Goal: Task Accomplishment & Management: Complete application form

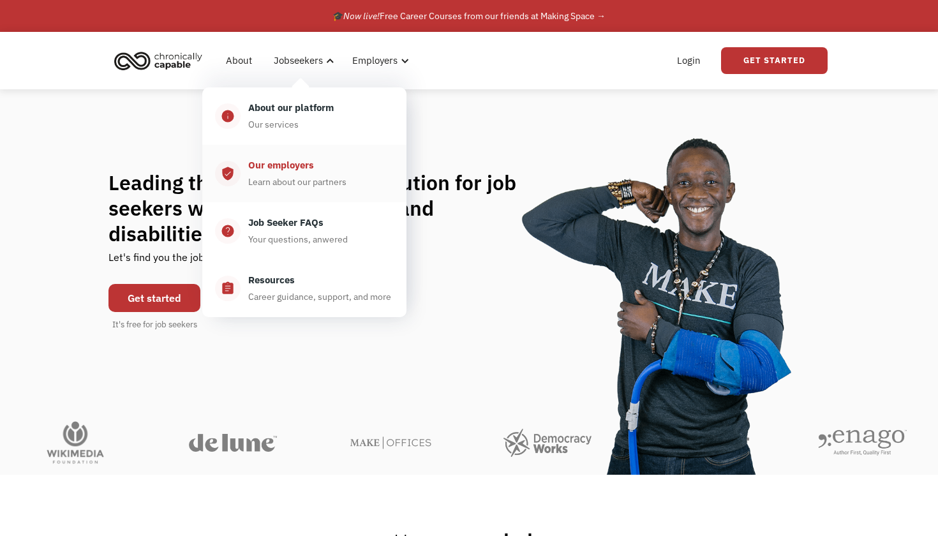
click at [304, 188] on div "Learn about our partners" at bounding box center [297, 181] width 98 height 15
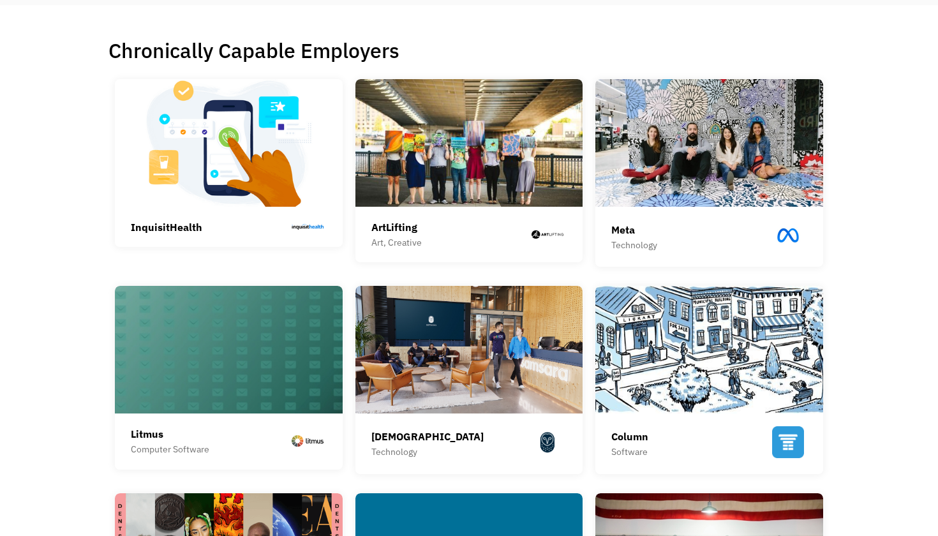
scroll to position [277, 0]
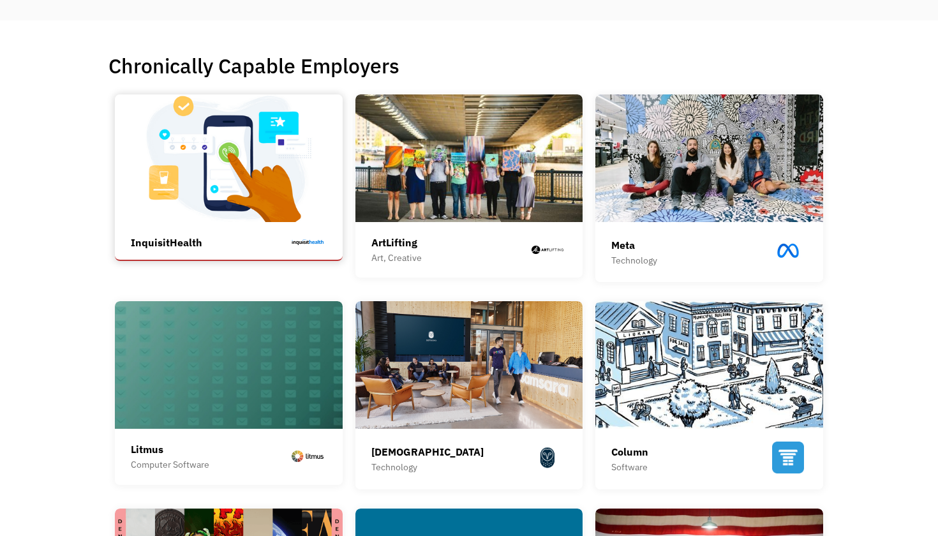
click at [149, 191] on img at bounding box center [229, 158] width 228 height 128
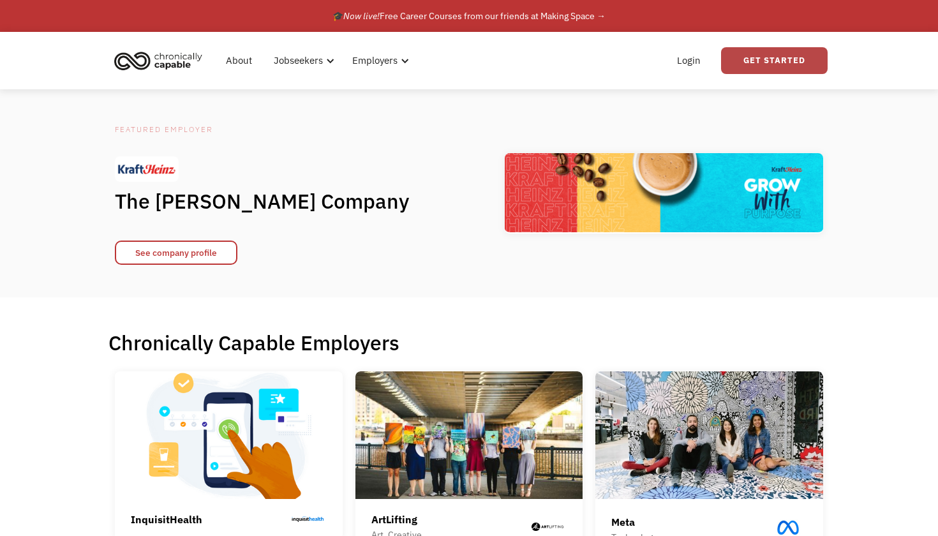
scroll to position [0, 0]
click at [787, 55] on link "Get Started" at bounding box center [774, 60] width 107 height 27
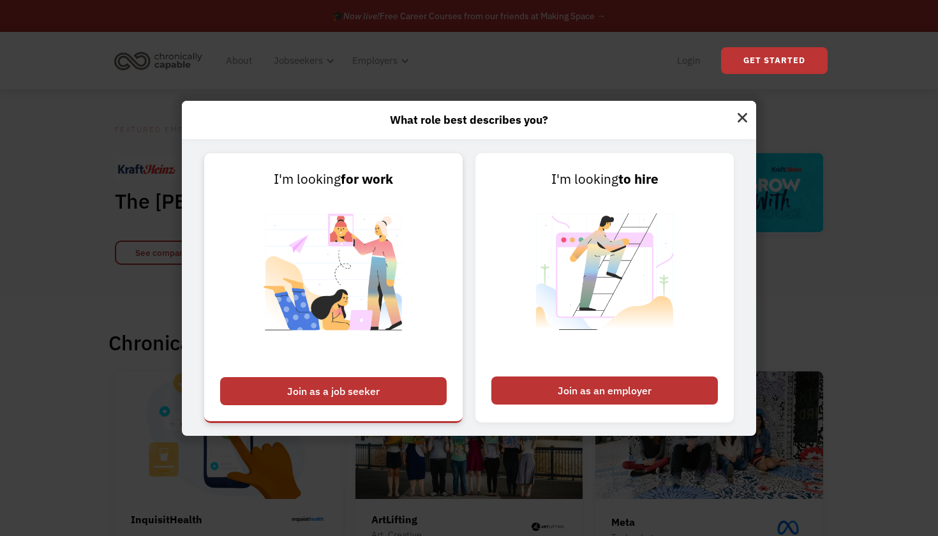
click at [323, 292] on img at bounding box center [333, 280] width 159 height 181
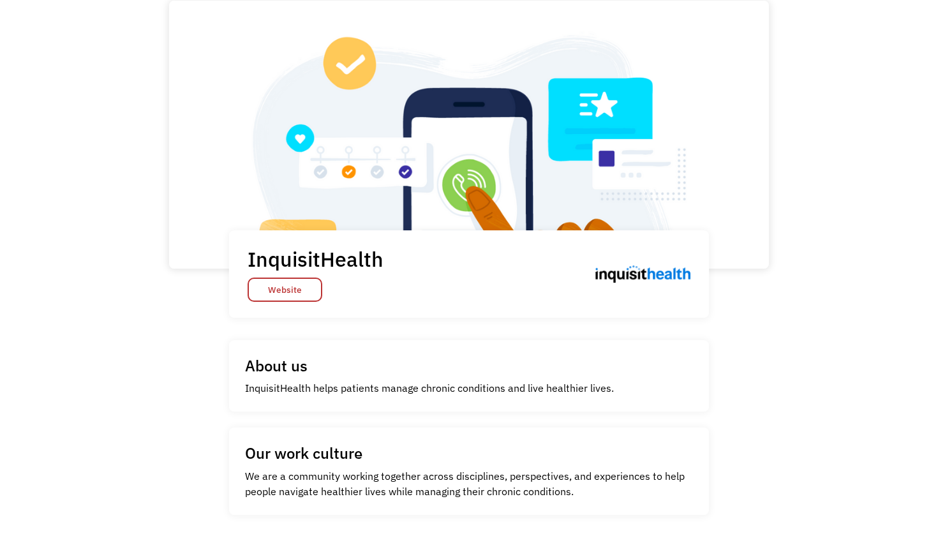
scroll to position [36, 0]
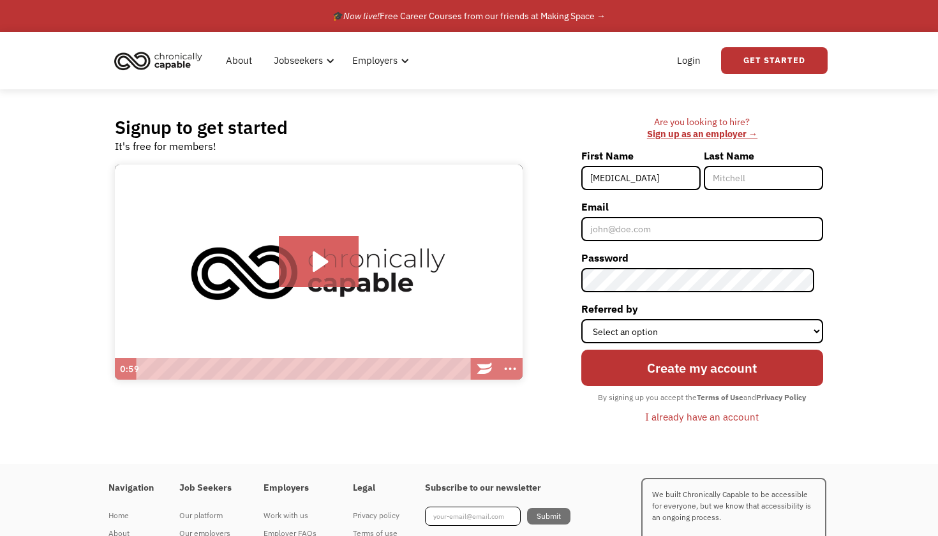
type input "Kyra"
type input "Holman"
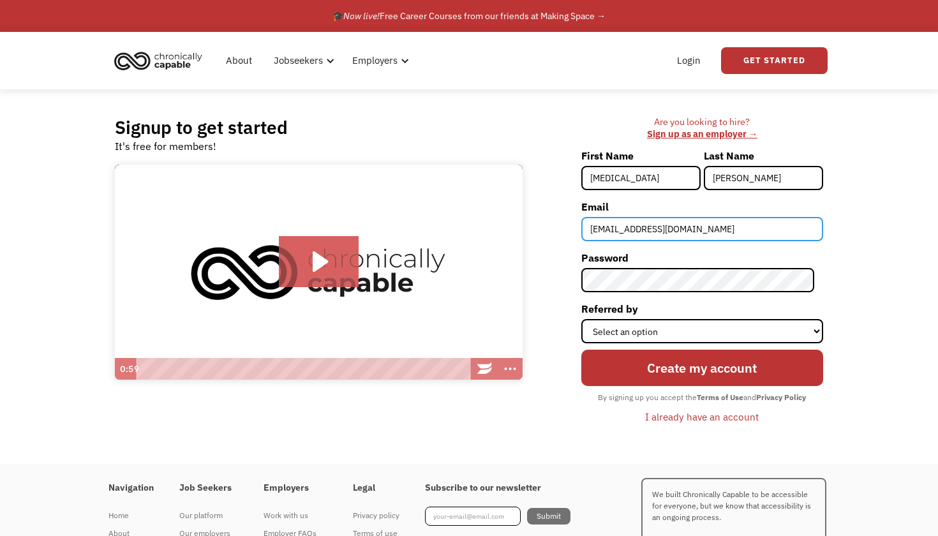
type input "kholman04@gmail.com"
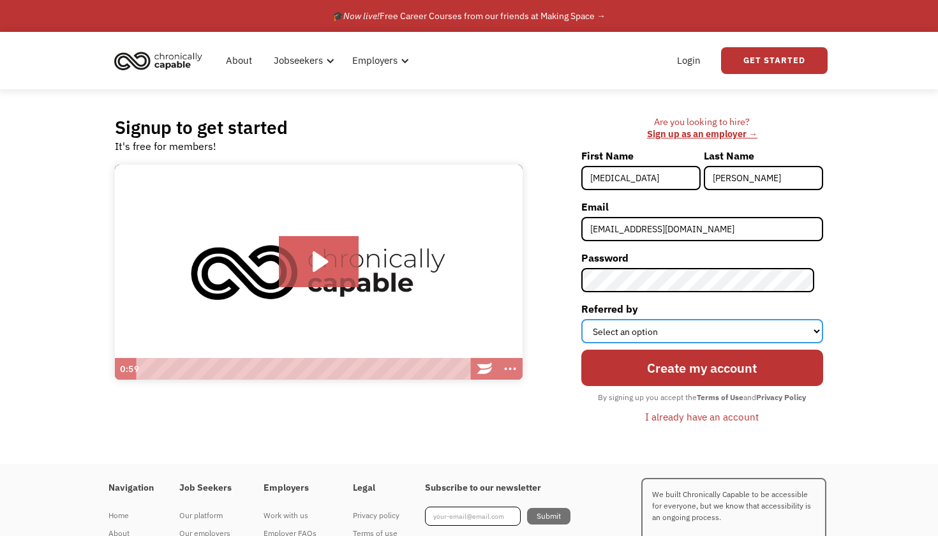
click at [659, 332] on select "Select an option Instagram Facebook Twitter Search Engine News Article Word of …" at bounding box center [702, 331] width 242 height 24
select select "Search Engine"
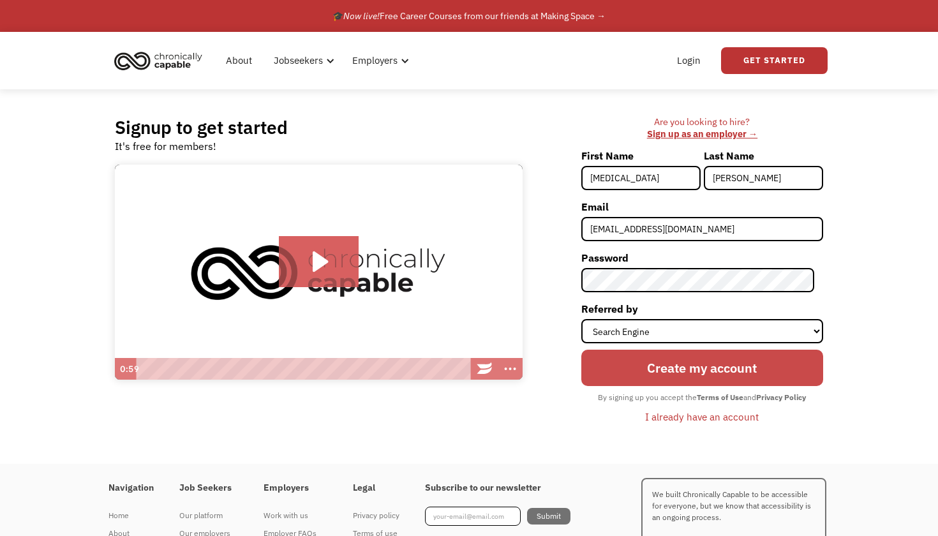
click at [694, 371] on input "Create my account" at bounding box center [702, 368] width 242 height 37
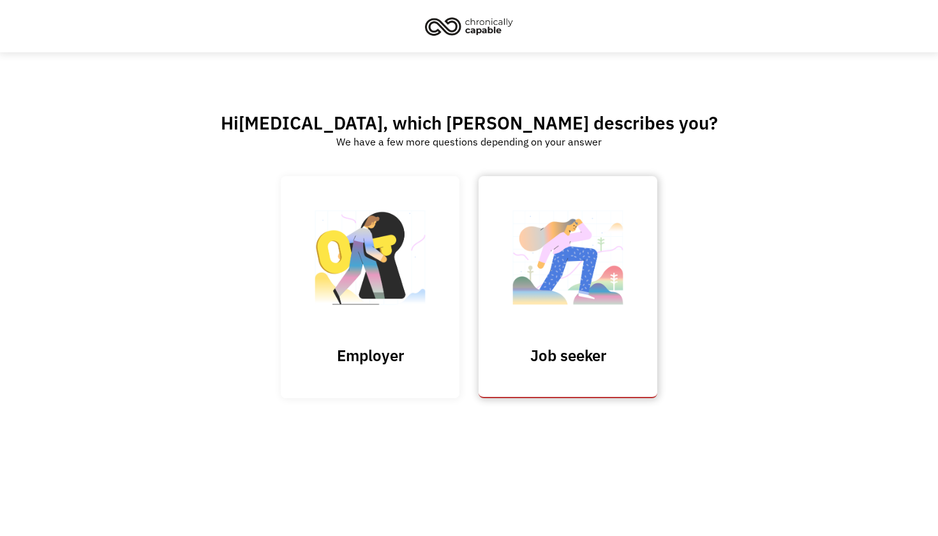
click at [505, 304] on img at bounding box center [568, 264] width 128 height 124
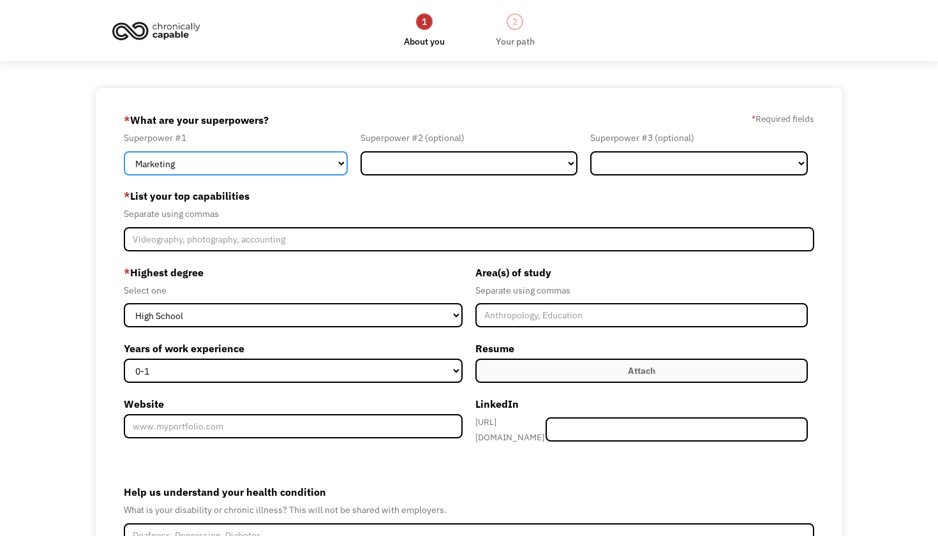
click at [239, 165] on select "Marketing Human Resources Finance Technology Operations Sales Industrial & Manu…" at bounding box center [236, 163] width 224 height 24
select select "Administration"
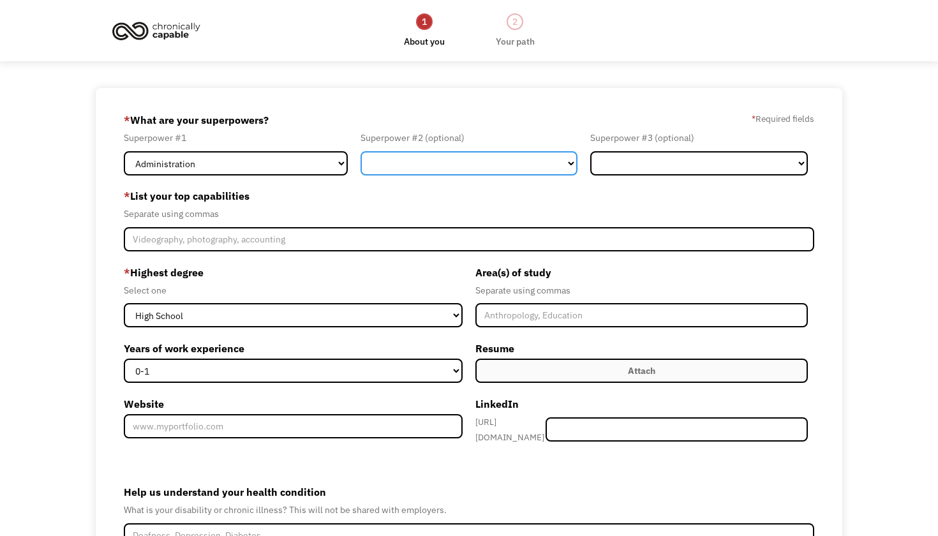
click at [458, 160] on select "Marketing Human Resources Finance Technology Operations Sales Industrial & Manu…" at bounding box center [470, 163] width 218 height 24
select select "Customer Service"
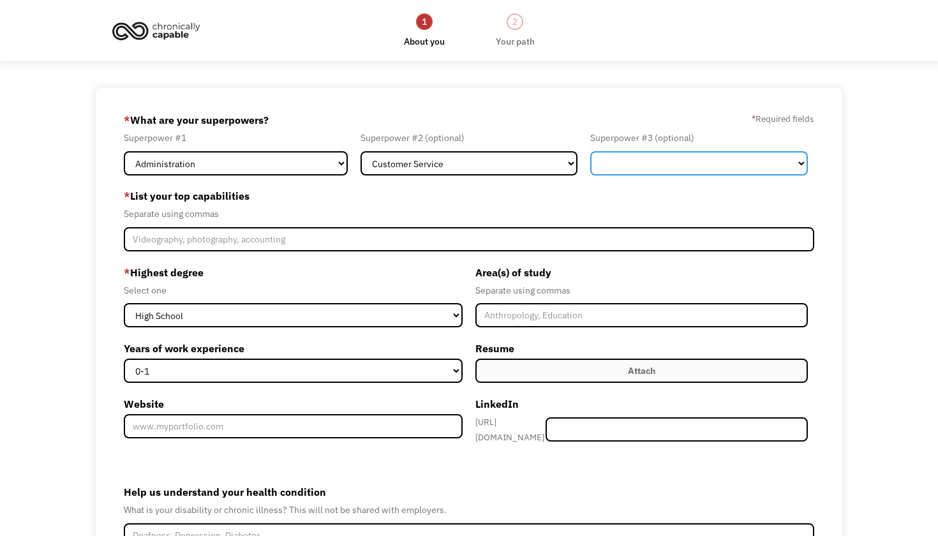
click at [643, 171] on select "Marketing Human Resources Finance Technology Operations Sales Industrial & Manu…" at bounding box center [699, 163] width 218 height 24
select select "Design"
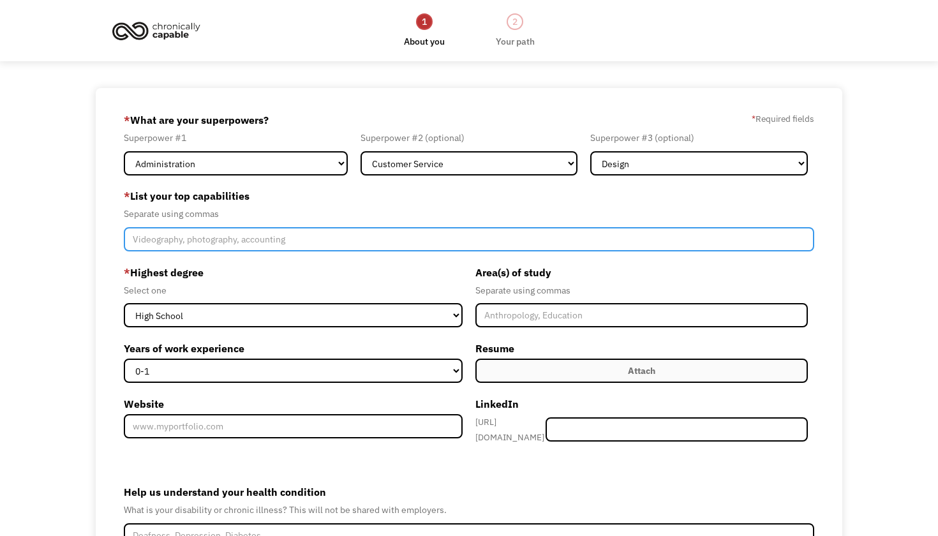
click at [353, 249] on input "Member-Create-Step1" at bounding box center [469, 239] width 690 height 24
type input "C"
click at [139, 239] on input "pPhotography," at bounding box center [469, 239] width 690 height 24
click at [221, 240] on input "Photography," at bounding box center [469, 239] width 690 height 24
type input "Photography,"
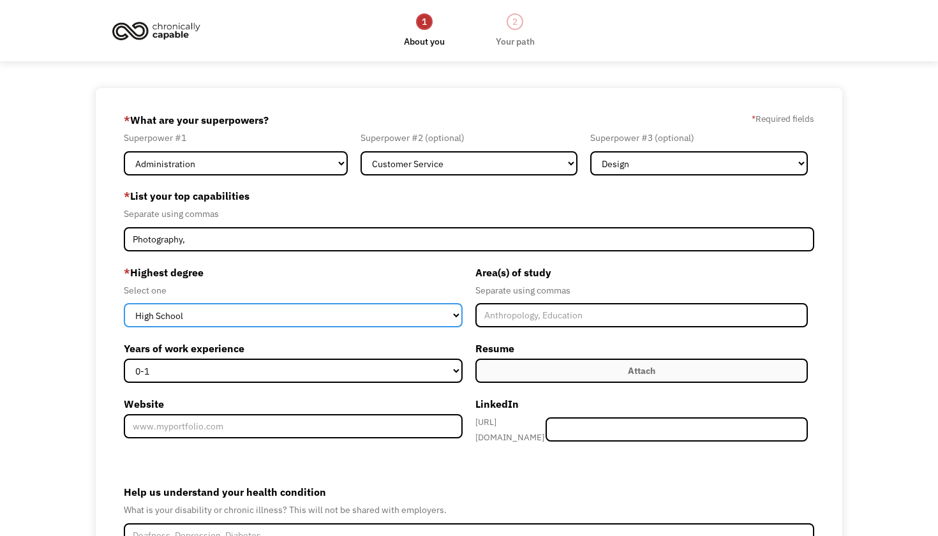
click at [219, 318] on select "High School Associates Bachelors Master's PhD" at bounding box center [293, 315] width 339 height 24
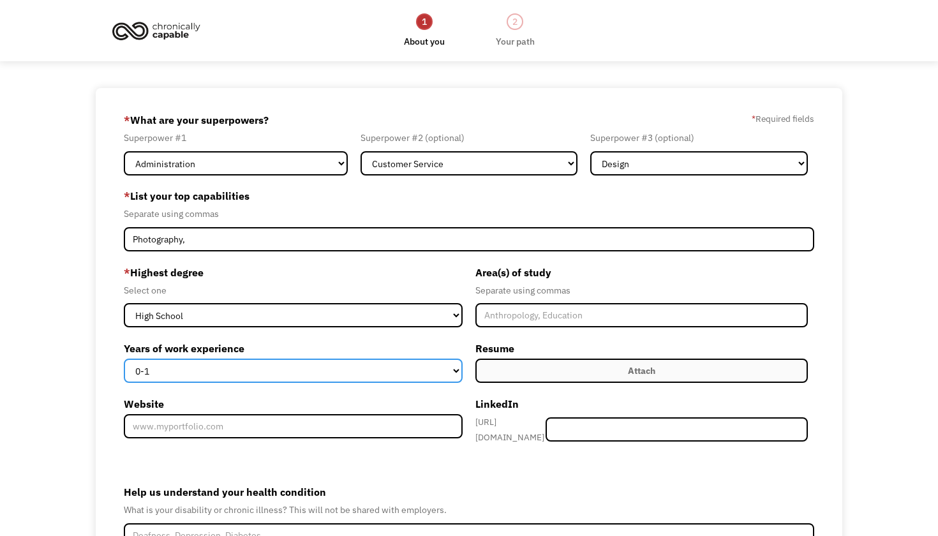
click at [312, 373] on select "0-1 2-4 5-10 11-15 15+" at bounding box center [293, 371] width 339 height 24
select select "2-4"
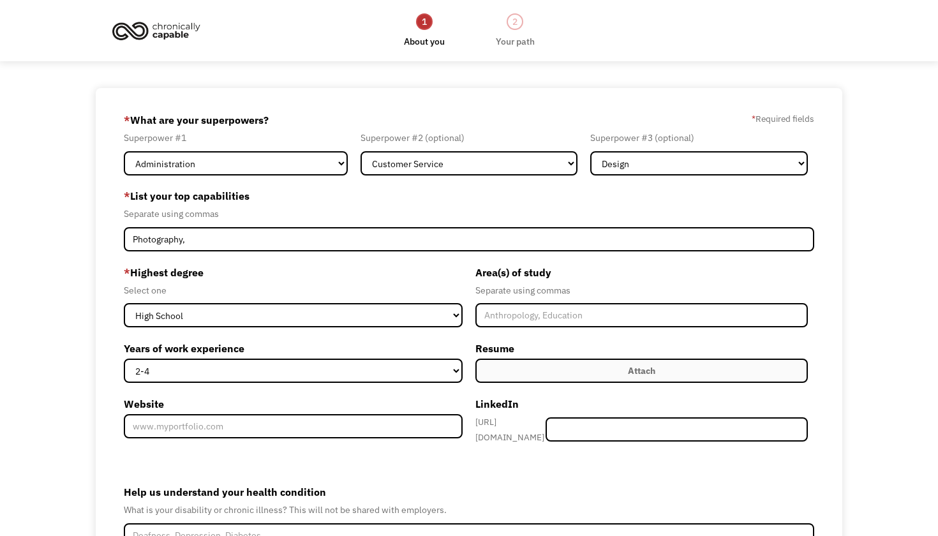
click at [522, 366] on label "Attach" at bounding box center [641, 371] width 332 height 24
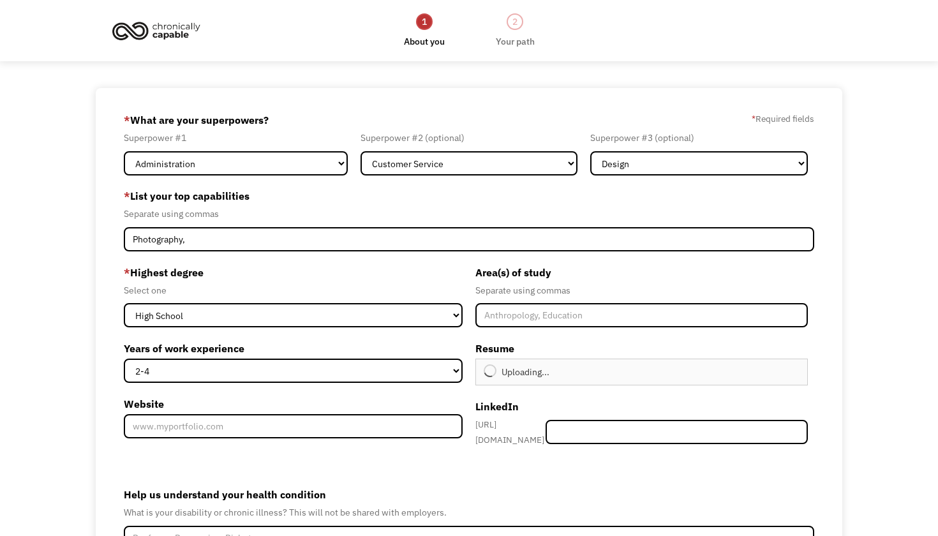
type input "Continue"
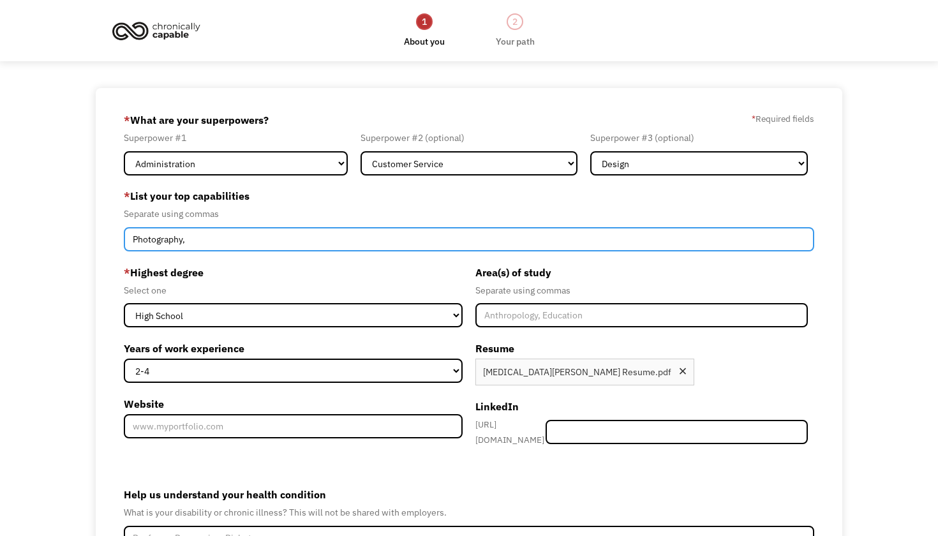
click at [437, 240] on input "Photography," at bounding box center [469, 239] width 690 height 24
type input "Photography, Admin, Computer skills, Communication"
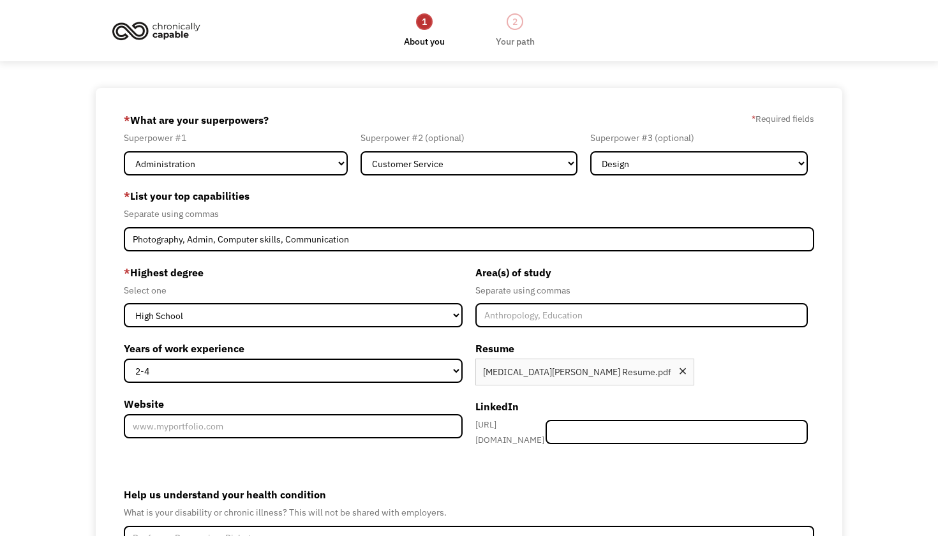
click at [377, 278] on label "* Highest degree" at bounding box center [293, 272] width 339 height 20
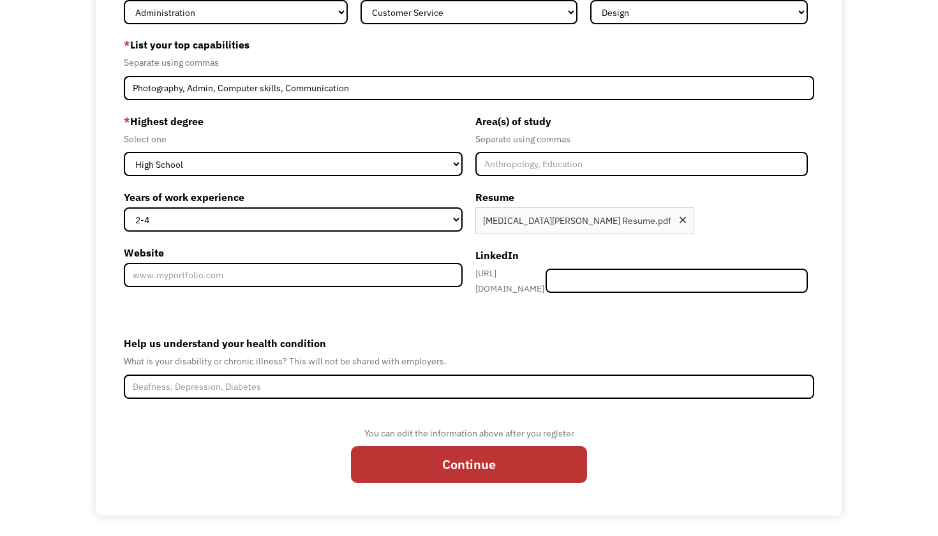
scroll to position [151, 0]
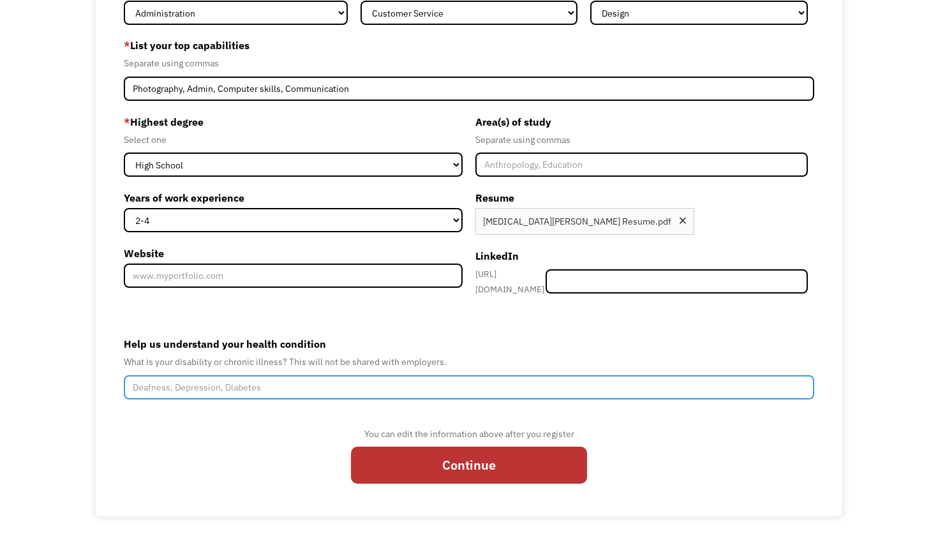
click at [333, 378] on input "Help us understand your health condition" at bounding box center [469, 387] width 690 height 24
type input "PCOS"
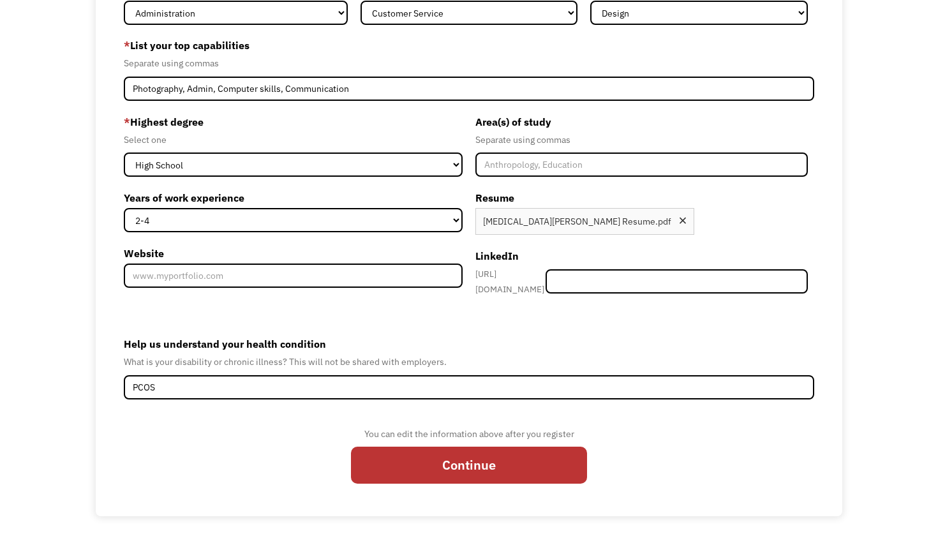
click at [338, 418] on form "689a84c42b382eb0b790b5f3 kholman04@gmail.com Kyra Holman Search Engine * What a…" at bounding box center [469, 226] width 690 height 535
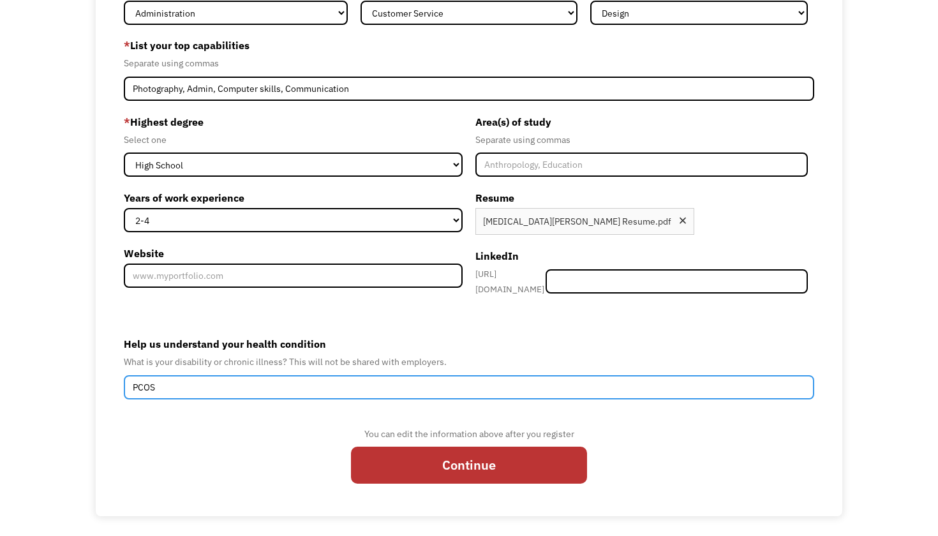
click at [348, 387] on input "PCOS" at bounding box center [469, 387] width 690 height 24
drag, startPoint x: 348, startPoint y: 387, endPoint x: 94, endPoint y: 384, distance: 254.6
click at [94, 384] on div "689a84c42b382eb0b790b5f3 kholman04@gmail.com Kyra Holman Search Engine * What a…" at bounding box center [469, 226] width 938 height 579
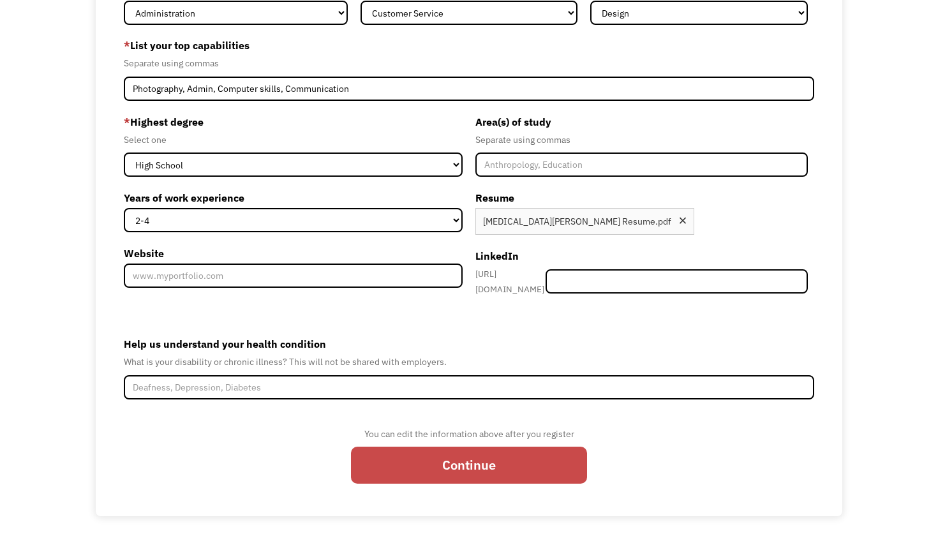
click at [394, 453] on input "Continue" at bounding box center [469, 465] width 236 height 37
type input "Please wait..."
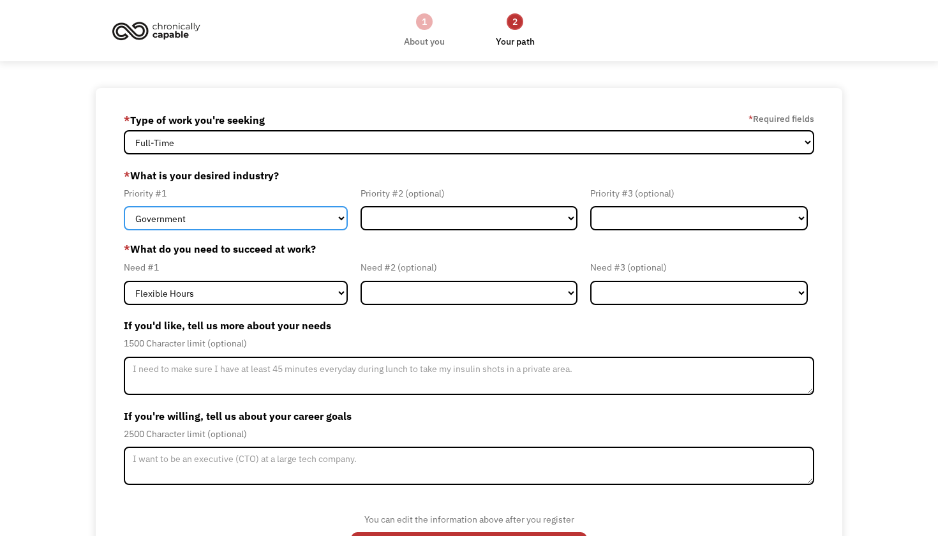
click at [246, 217] on select "Government Finance & Insurance Health & Social Care Tech & Engineering Creative…" at bounding box center [236, 218] width 224 height 24
select select "Administrative"
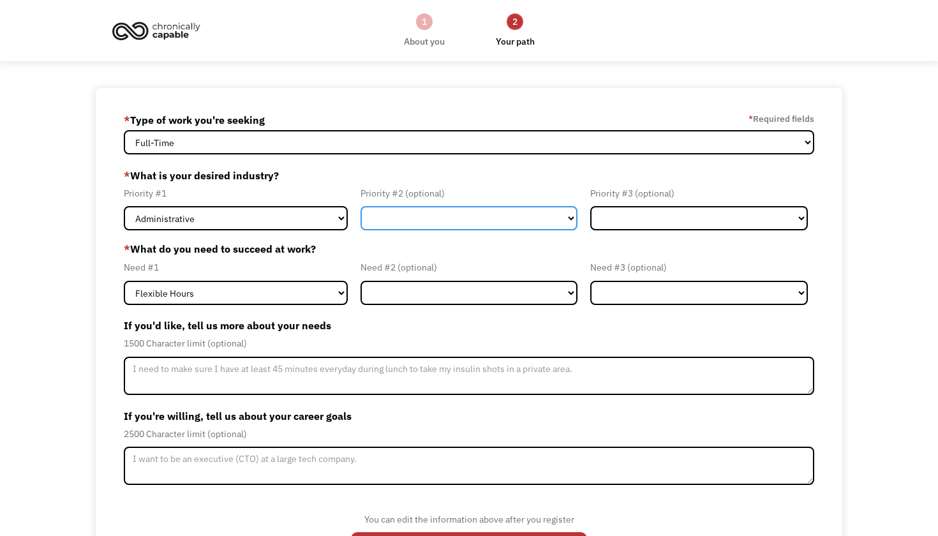
click at [393, 216] on select "Government Finance & Insurance Health & Social Care Tech & Engineering Creative…" at bounding box center [470, 218] width 218 height 24
select select "Health & Social Care"
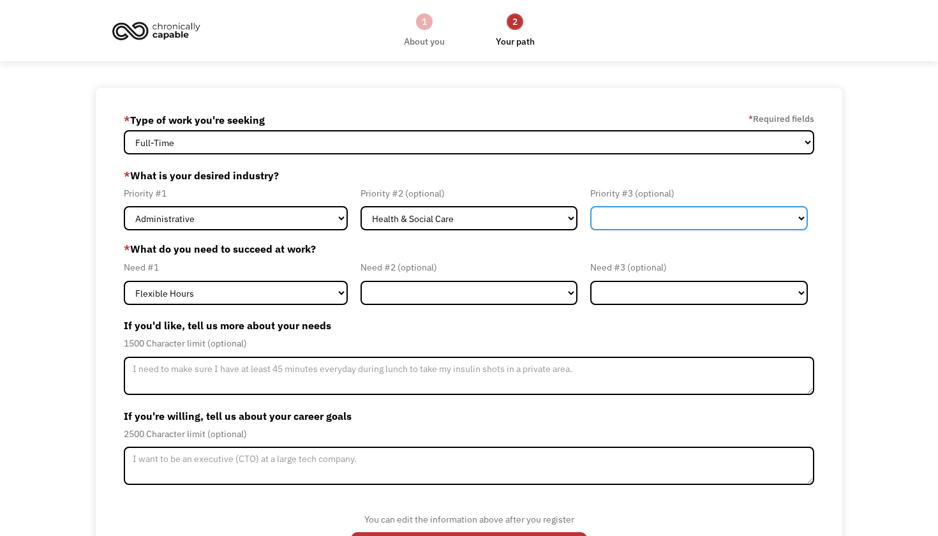
click at [624, 214] on select "Government Finance & Insurance Health & Social Care Tech & Engineering Creative…" at bounding box center [699, 218] width 218 height 24
select select "Creative & Design"
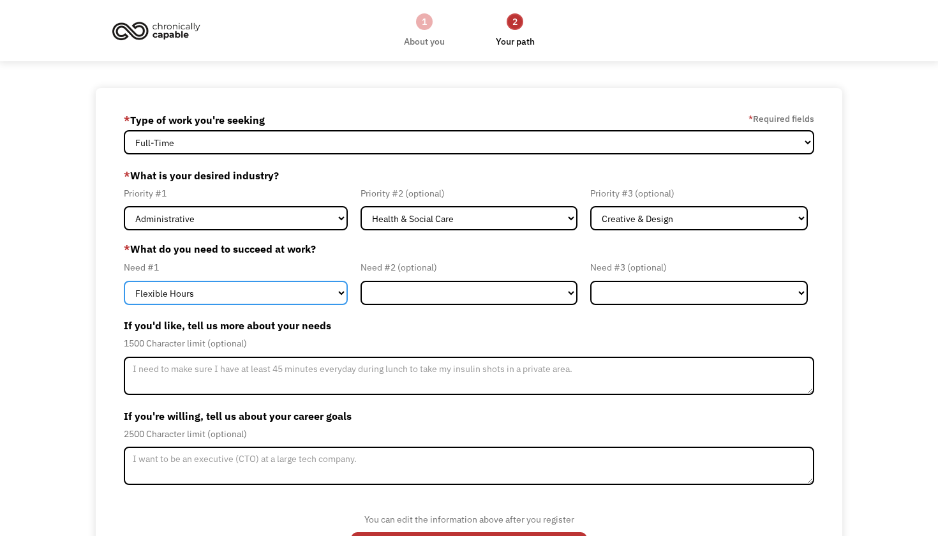
click at [217, 295] on select "Flexible Hours Remote Work Service Animal On-site Accommodations Visual Support…" at bounding box center [236, 293] width 224 height 24
select select "Remote Work"
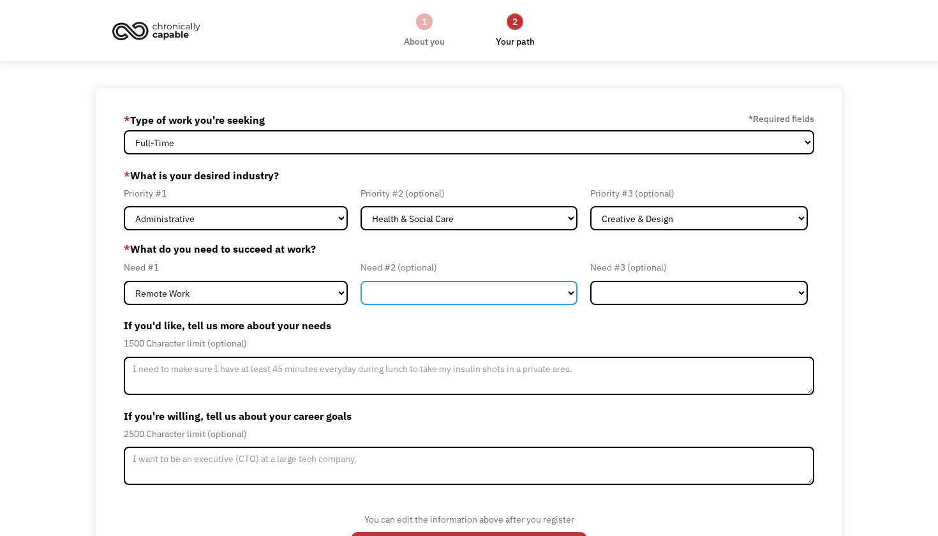
click at [409, 283] on select "Flexible Hours Remote Work Service Animal On-site Accommodations Visual Support…" at bounding box center [470, 293] width 218 height 24
select select "Flexible Hours"
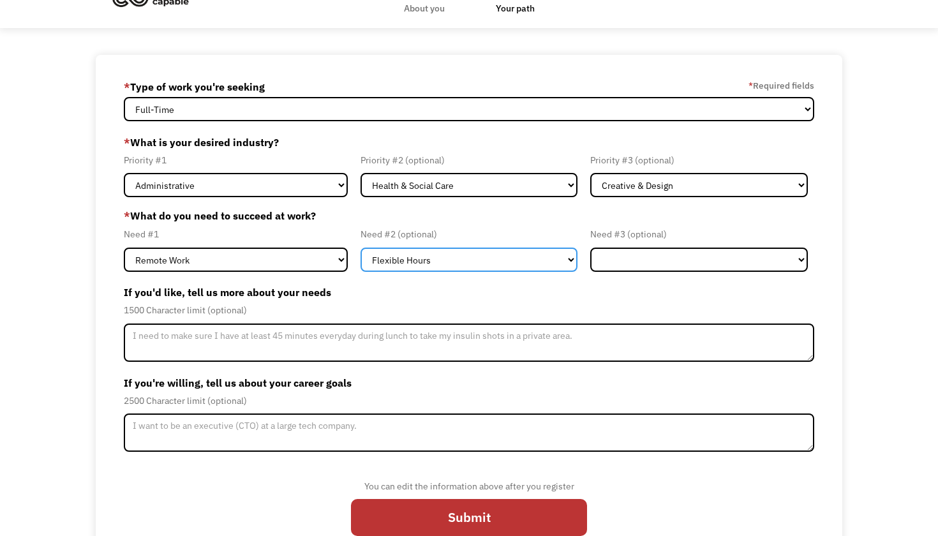
scroll to position [39, 0]
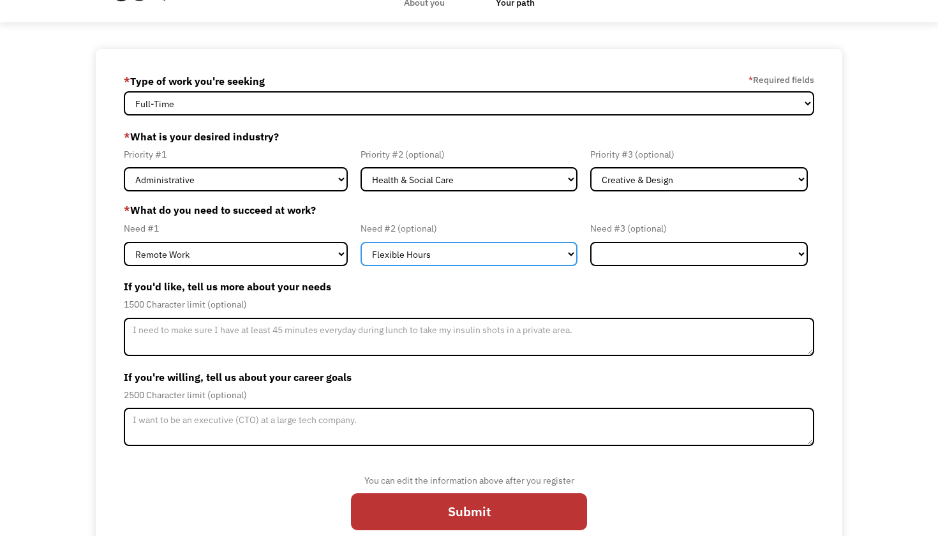
select select "Member-Update-Form-Step2"
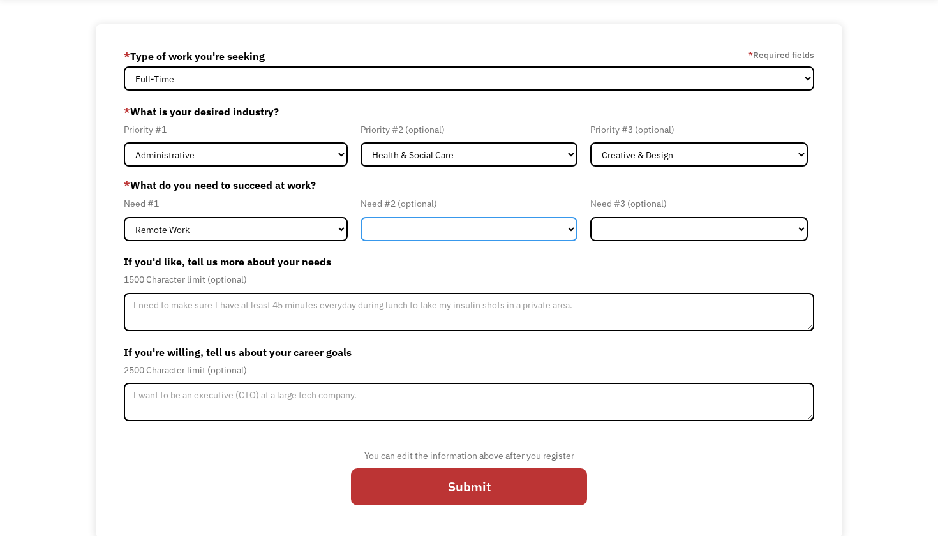
scroll to position [63, 0]
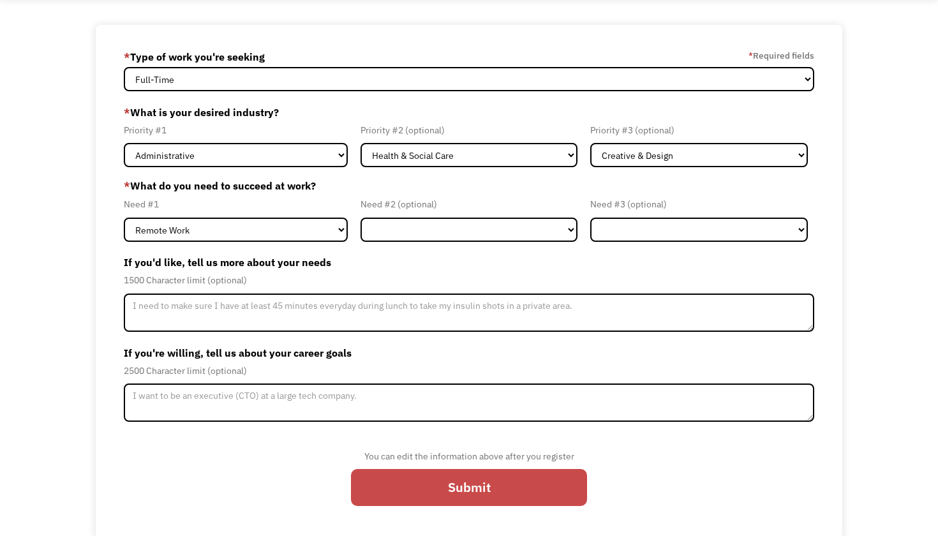
click at [439, 483] on input "Submit" at bounding box center [469, 487] width 236 height 37
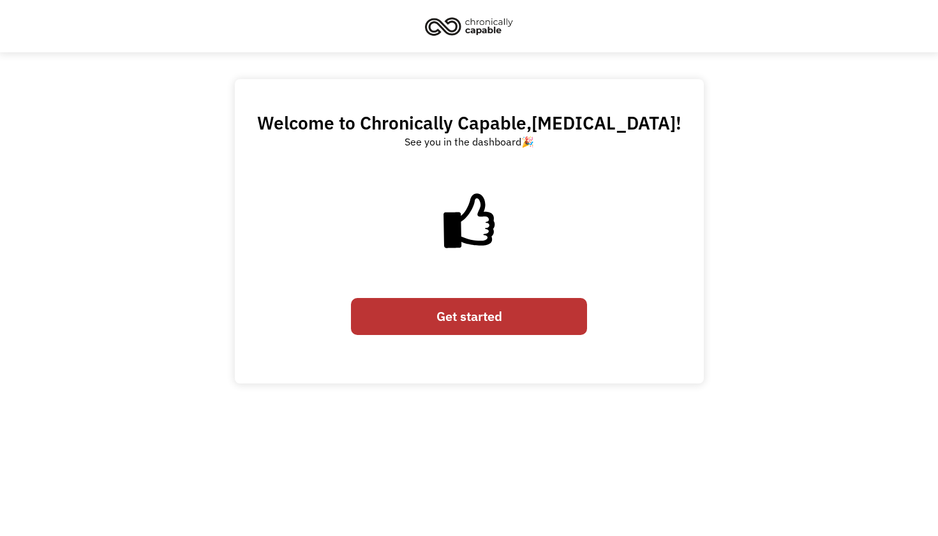
click at [477, 327] on link "Get started" at bounding box center [469, 316] width 236 height 37
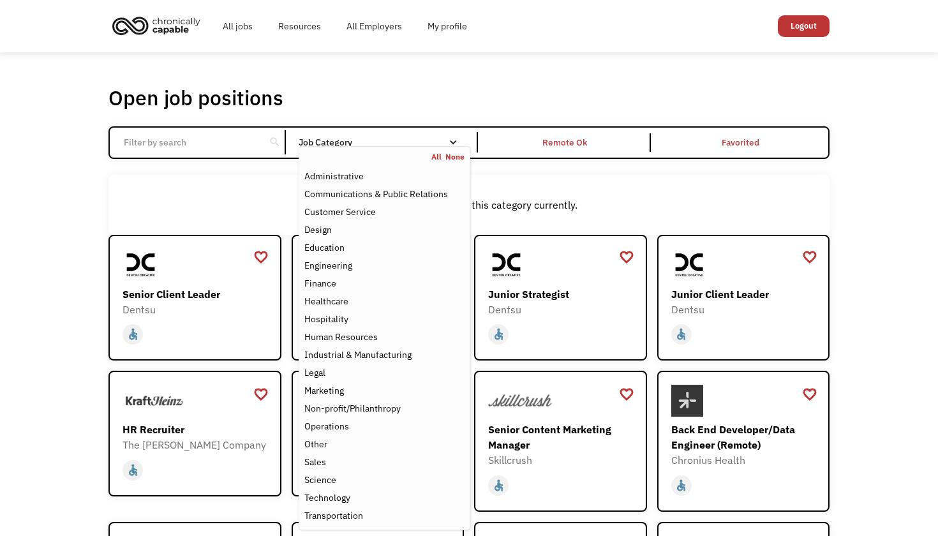
click at [319, 145] on div "Job Category" at bounding box center [385, 142] width 172 height 9
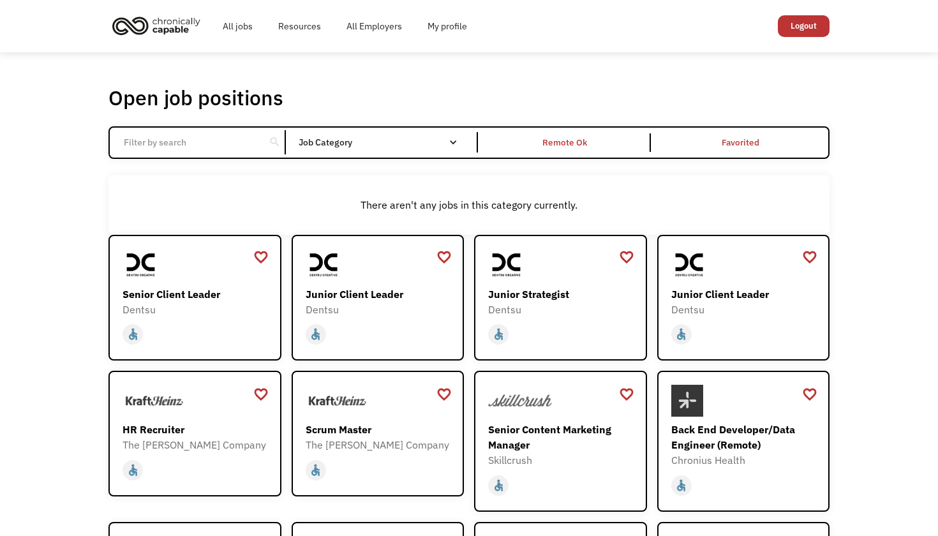
click at [319, 145] on div "Job Category" at bounding box center [385, 142] width 172 height 9
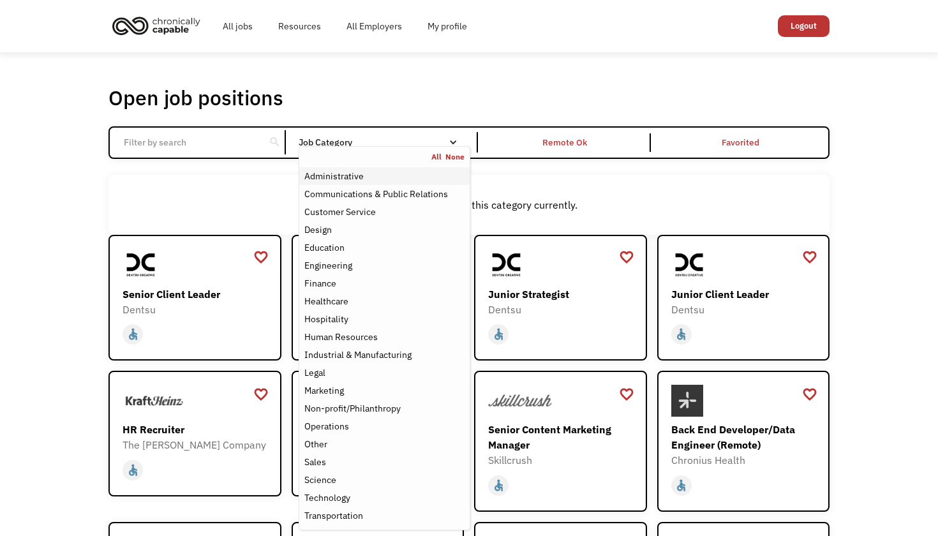
click at [332, 178] on div "Administrative" at bounding box center [333, 175] width 59 height 15
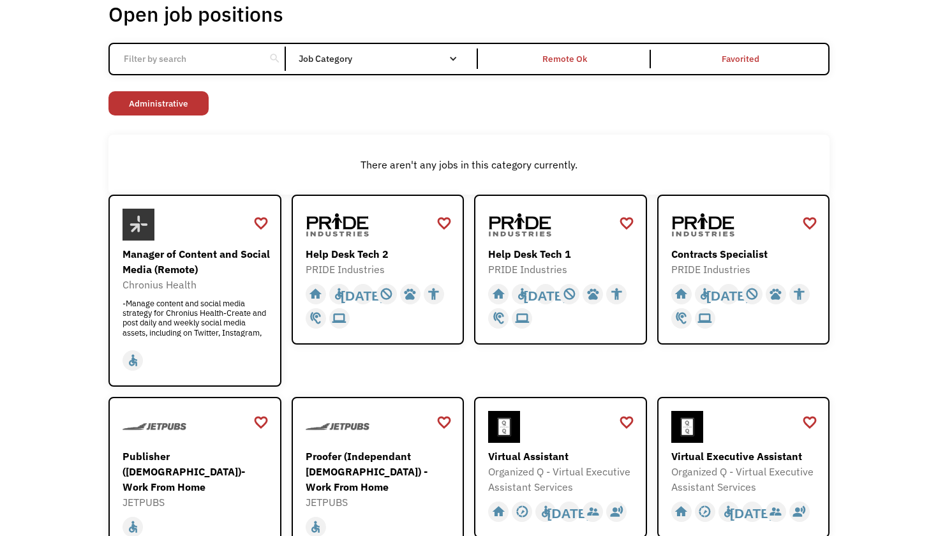
scroll to position [88, 0]
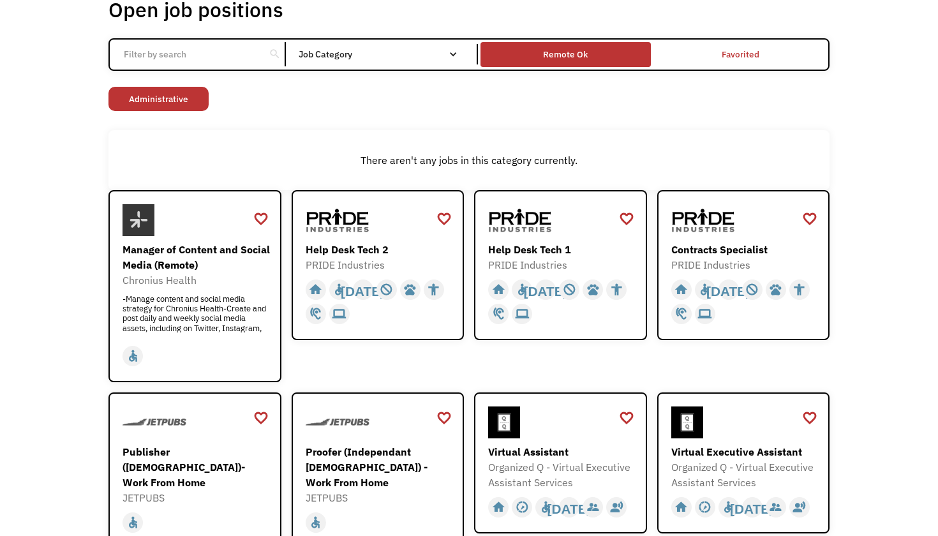
click at [546, 54] on div "Remote Ok" at bounding box center [565, 54] width 45 height 15
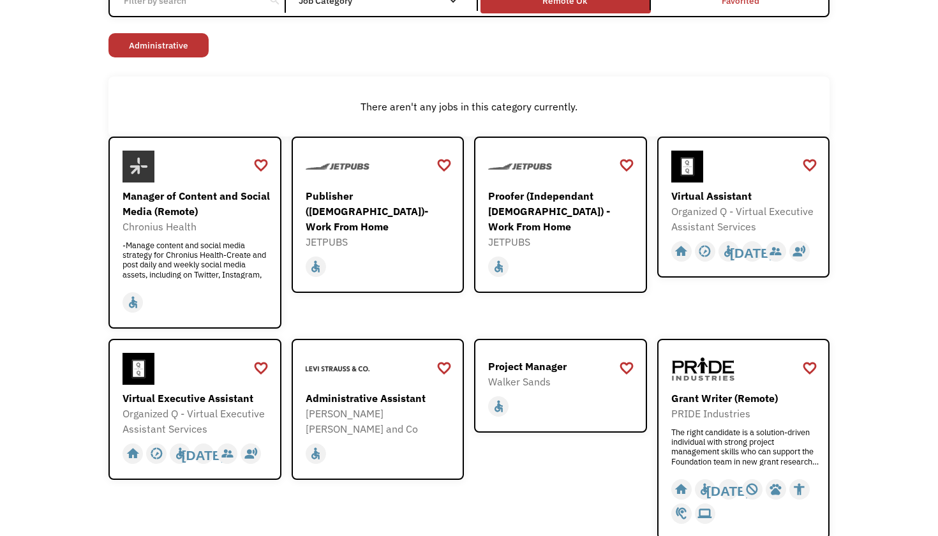
scroll to position [151, 0]
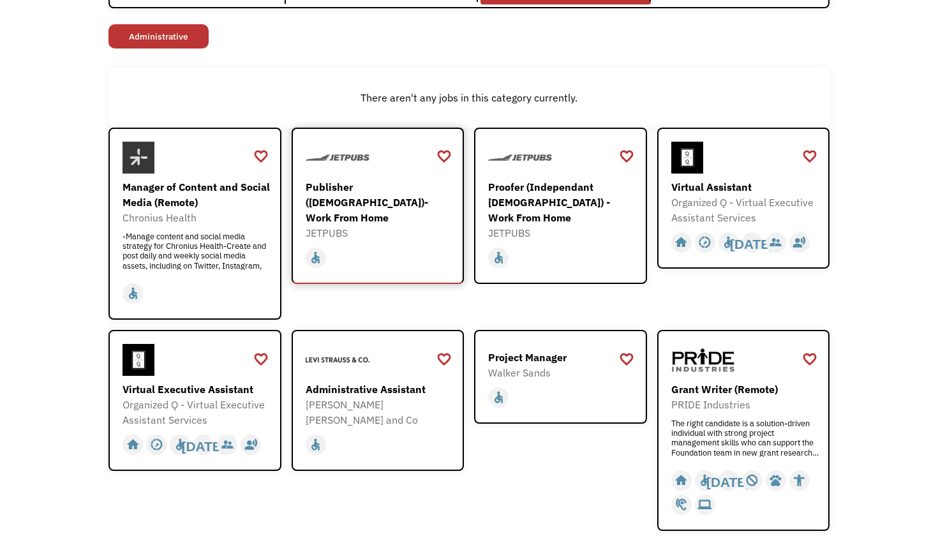
click at [372, 198] on div "Publisher ([DEMOGRAPHIC_DATA])- Work From Home" at bounding box center [380, 202] width 148 height 46
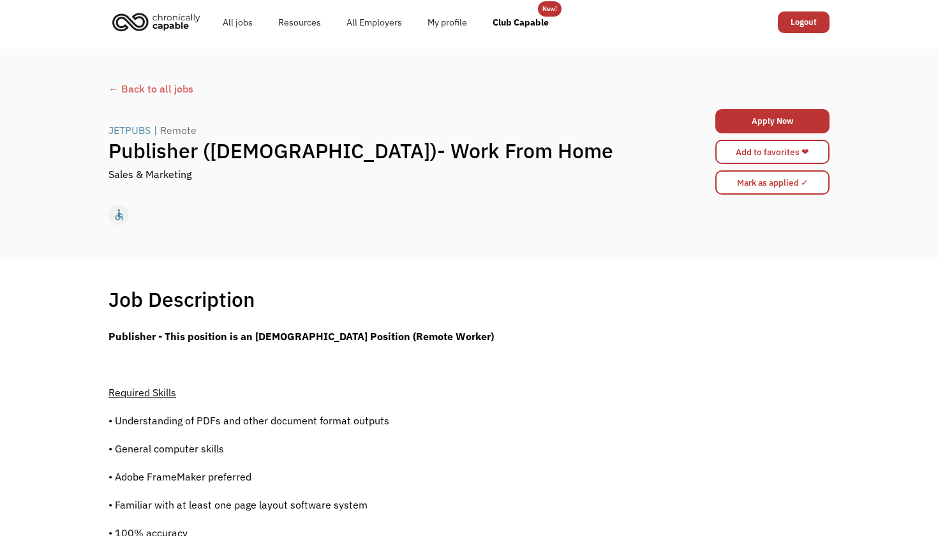
scroll to position [8, 0]
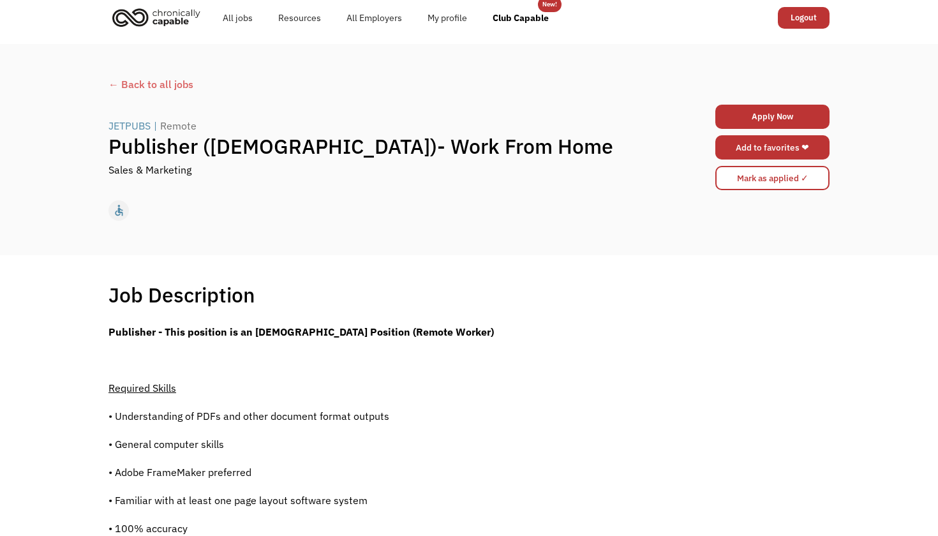
click at [769, 146] on link "Add to favorites ❤" at bounding box center [772, 147] width 114 height 24
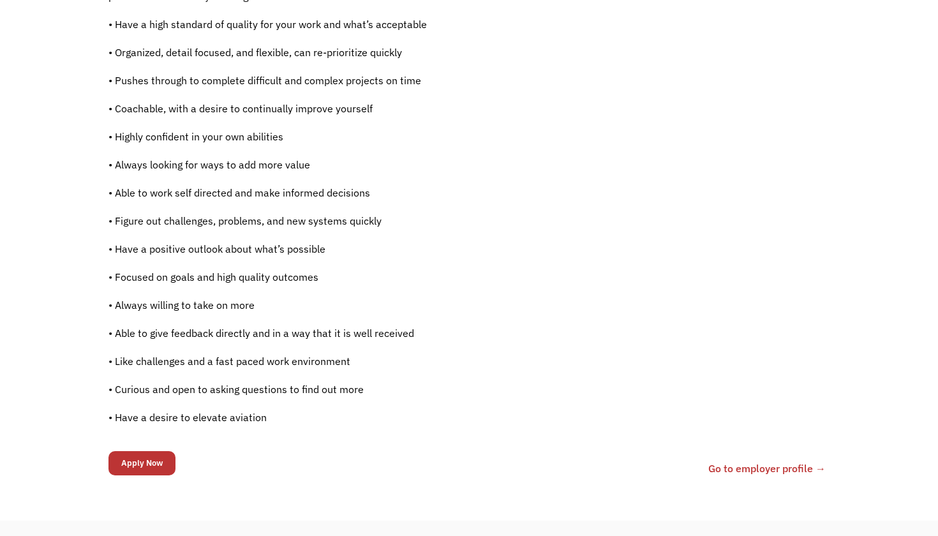
scroll to position [855, 0]
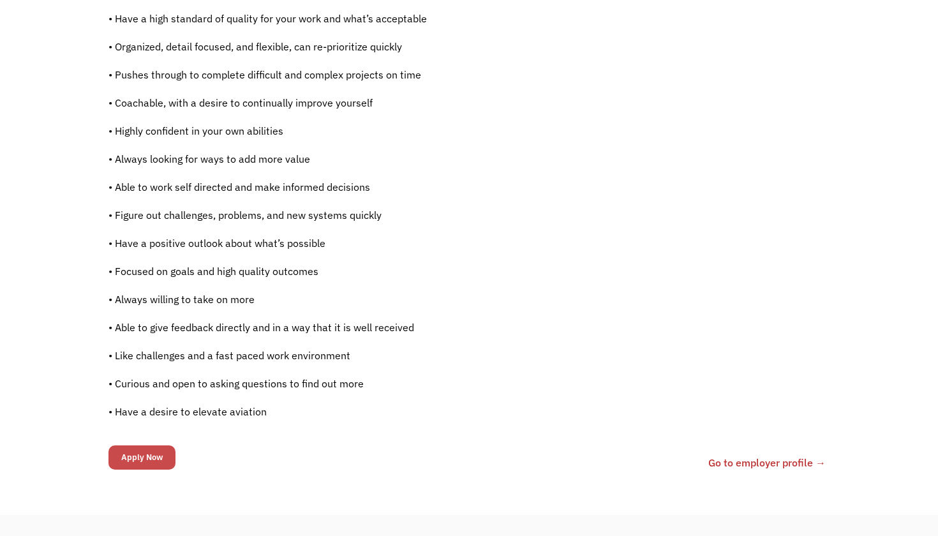
click at [154, 453] on input "Apply Now" at bounding box center [141, 457] width 67 height 24
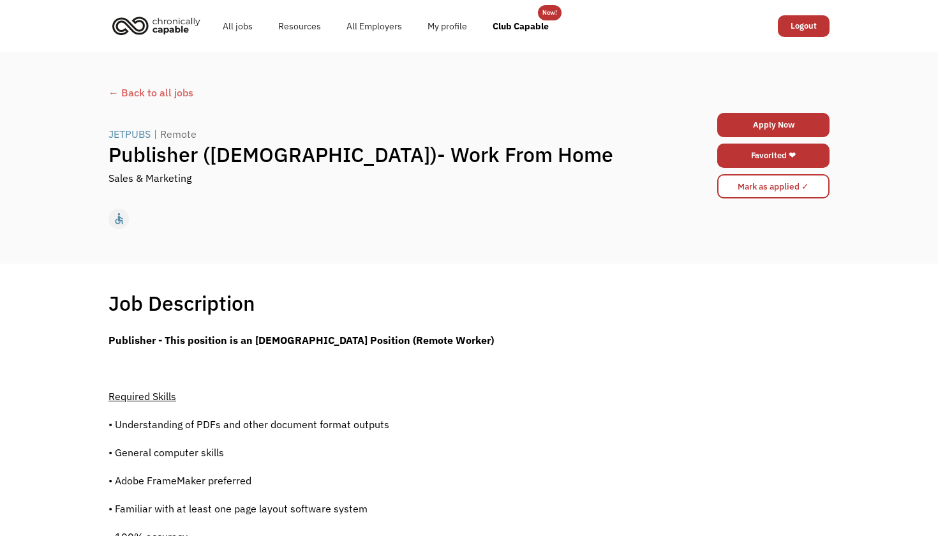
scroll to position [0, 0]
click at [766, 119] on link "Apply Now" at bounding box center [773, 125] width 112 height 24
click at [161, 93] on div "← Back to all jobs" at bounding box center [468, 92] width 721 height 15
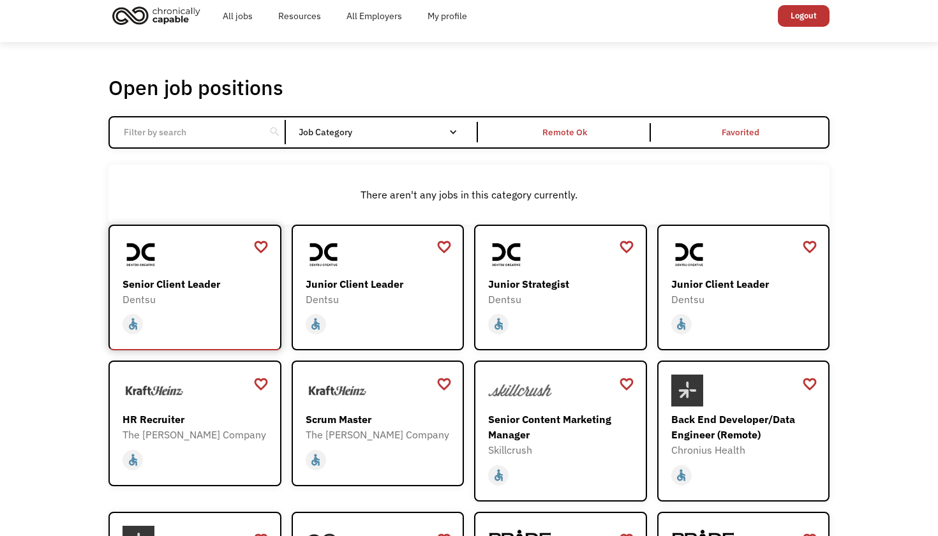
scroll to position [6, 0]
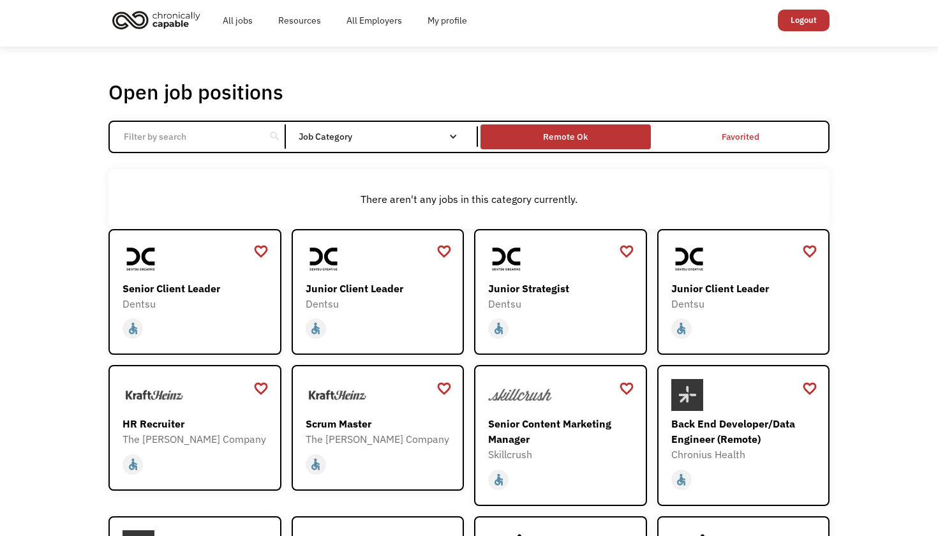
click at [502, 128] on div "Remote Ok" at bounding box center [566, 137] width 170 height 18
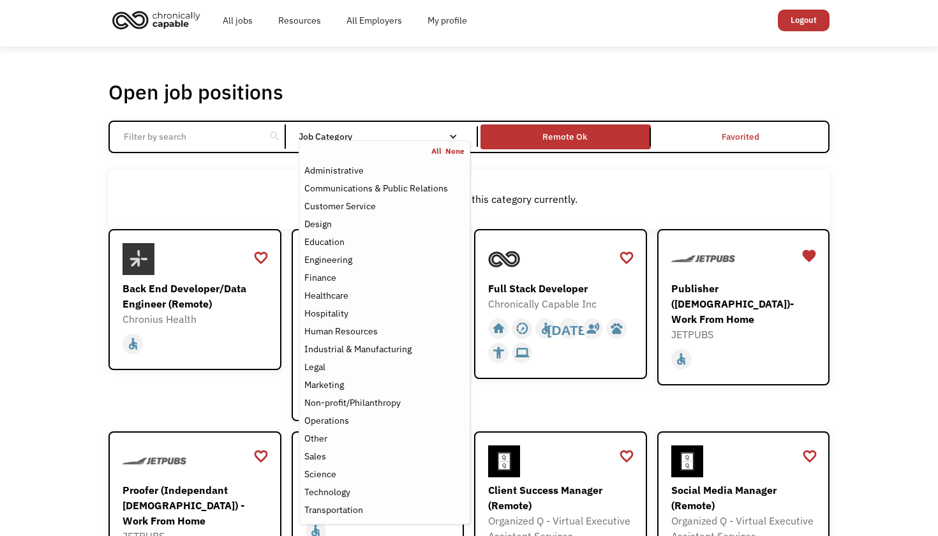
click at [430, 133] on div "Job Category" at bounding box center [385, 136] width 172 height 9
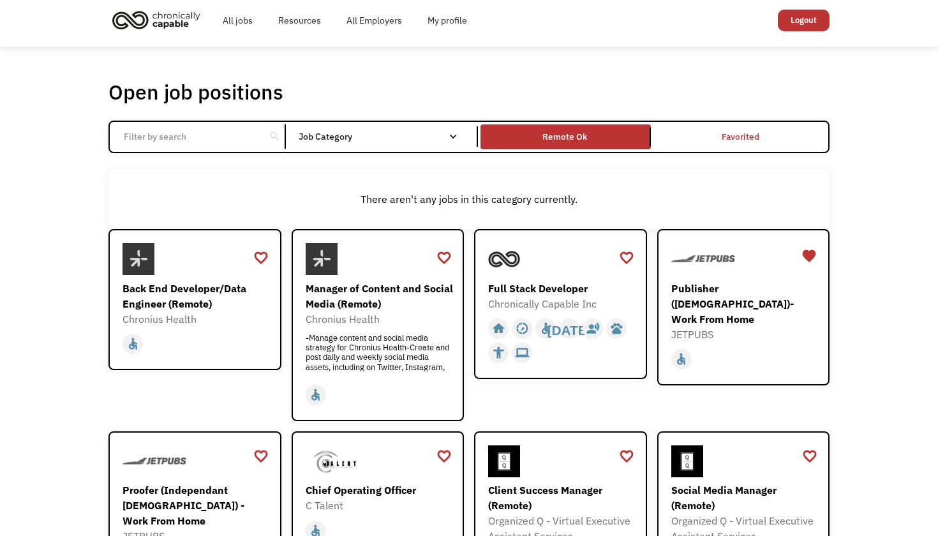
click at [430, 133] on div "Job Category" at bounding box center [385, 136] width 172 height 9
click at [211, 135] on input "Email Form" at bounding box center [187, 136] width 142 height 24
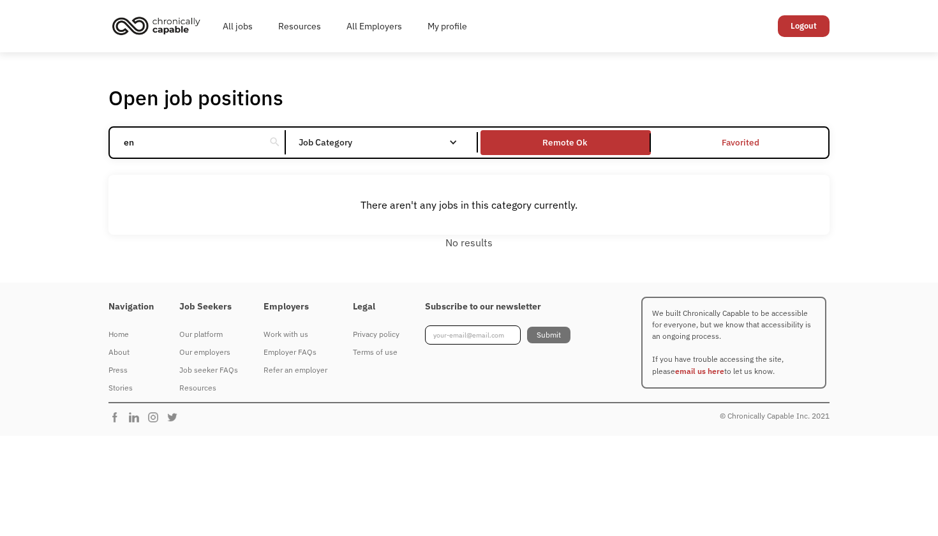
type input "e"
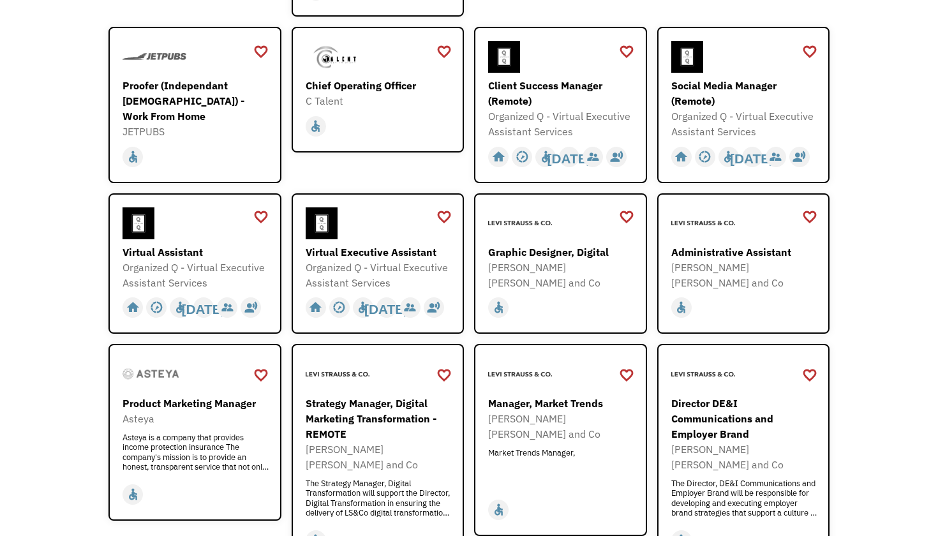
scroll to position [414, 0]
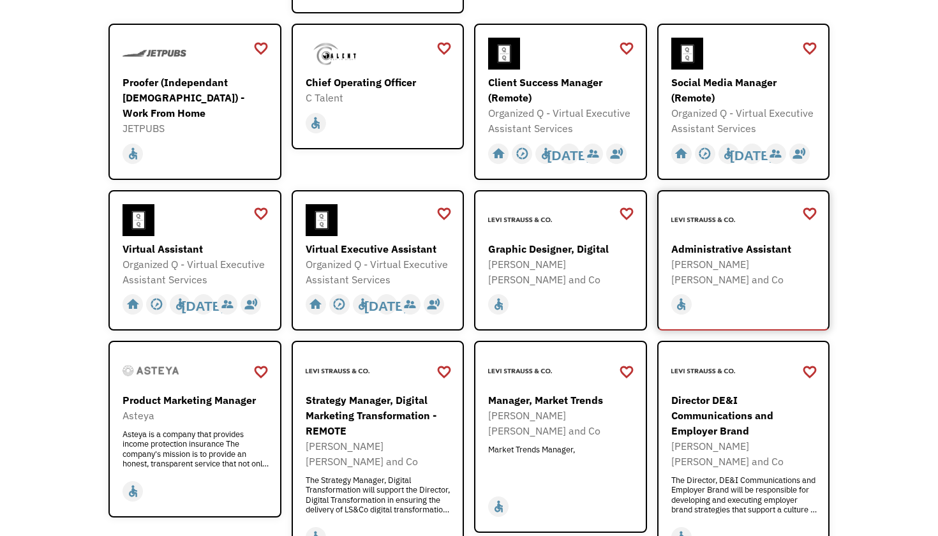
click at [706, 251] on div "Administrative Assistant" at bounding box center [745, 248] width 148 height 15
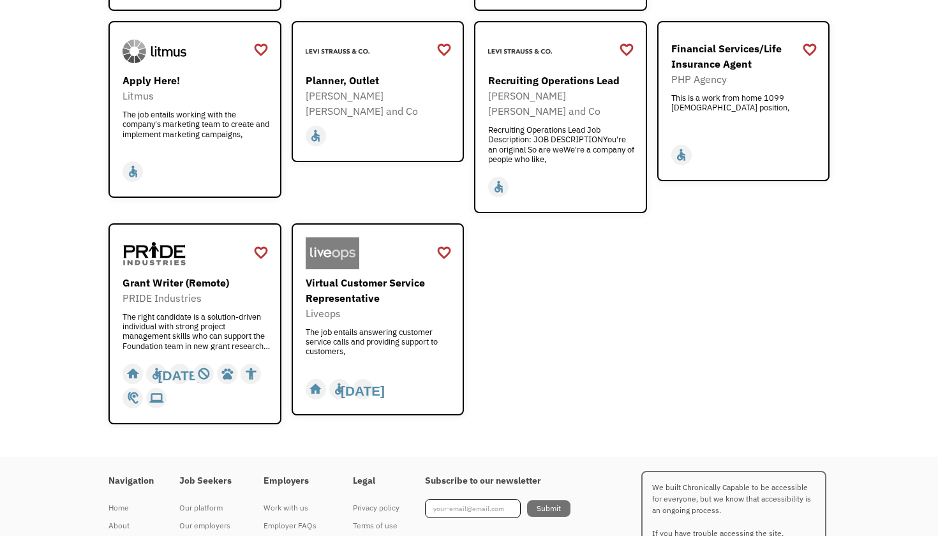
scroll to position [1570, 0]
click at [322, 276] on div "Virtual Customer Service Representative" at bounding box center [380, 291] width 148 height 31
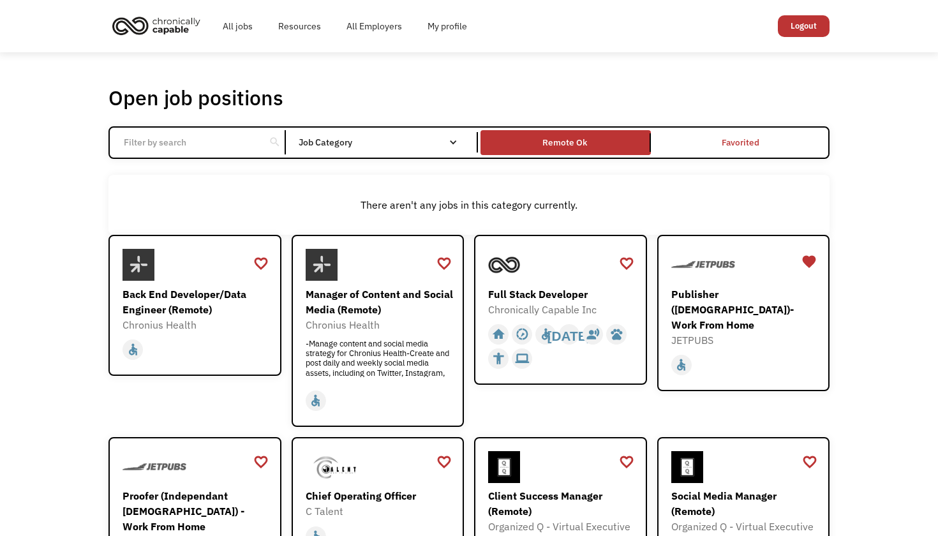
scroll to position [0, 0]
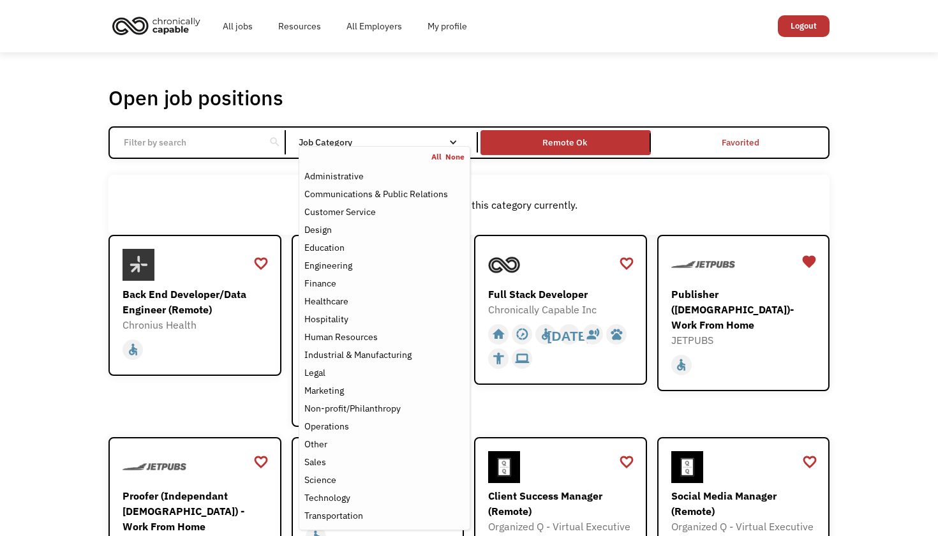
click at [350, 144] on div "Job Category" at bounding box center [385, 142] width 172 height 9
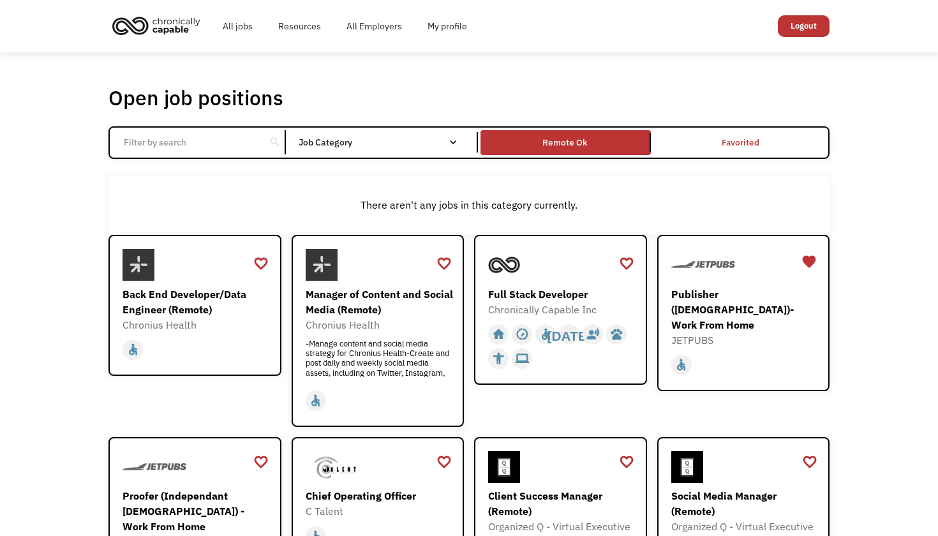
click at [350, 144] on div "Job Category" at bounding box center [385, 142] width 172 height 9
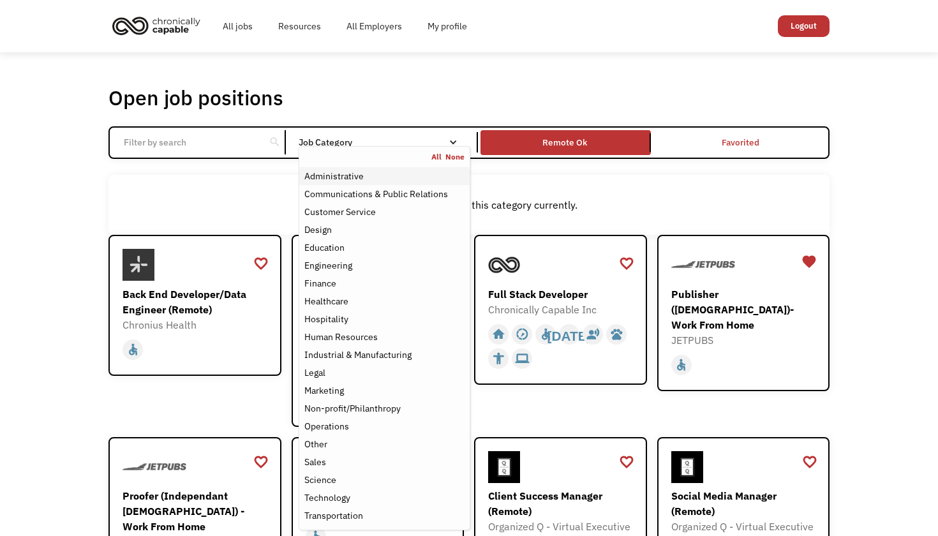
click at [347, 169] on div "Administrative" at bounding box center [333, 175] width 59 height 15
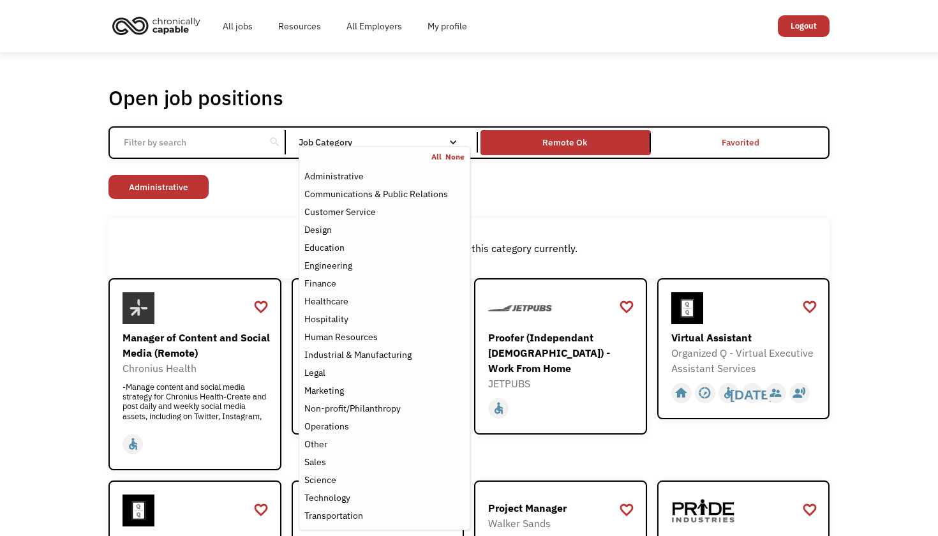
click at [74, 292] on div "Open job positions You have X liked items Search search Filter by category Admi…" at bounding box center [469, 484] width 938 height 864
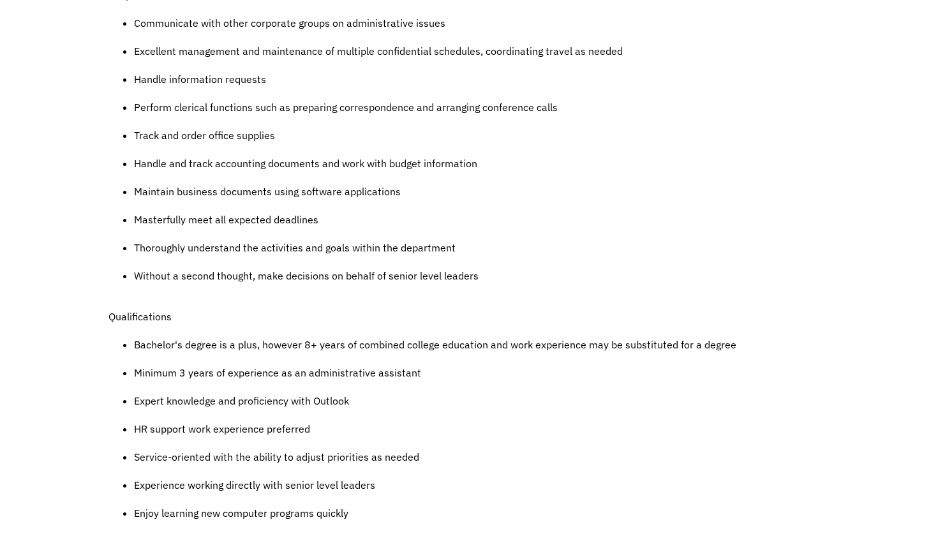
scroll to position [617, 0]
